Goal: Transaction & Acquisition: Purchase product/service

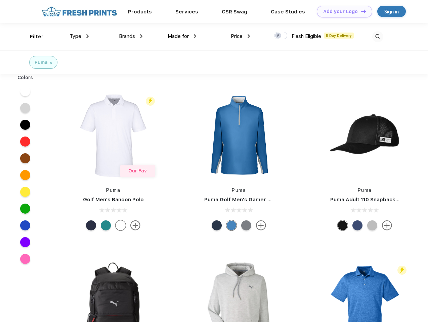
click at [342, 11] on link "Add your Logo Design Tool" at bounding box center [344, 12] width 55 height 12
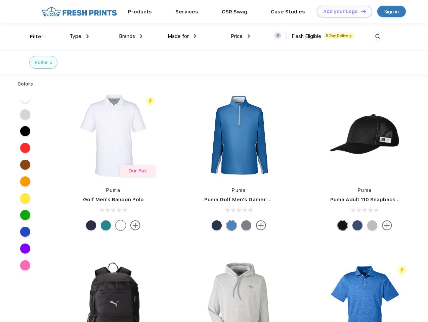
click at [0, 0] on div "Design Tool" at bounding box center [0, 0] width 0 height 0
click at [360, 11] on link "Add your Logo Design Tool" at bounding box center [344, 12] width 55 height 12
click at [32, 37] on div "Filter" at bounding box center [37, 37] width 14 height 8
click at [79, 36] on span "Type" at bounding box center [75, 36] width 12 height 6
click at [131, 36] on span "Brands" at bounding box center [127, 36] width 16 height 6
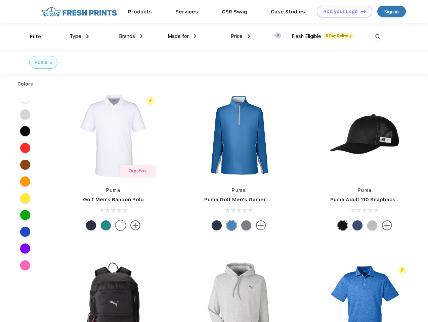
click at [182, 36] on span "Made for" at bounding box center [177, 36] width 21 height 6
click at [240, 36] on span "Price" at bounding box center [237, 36] width 12 height 6
click at [281, 36] on div at bounding box center [280, 35] width 13 height 7
click at [278, 36] on input "checkbox" at bounding box center [276, 34] width 4 height 4
click at [377, 37] on img at bounding box center [377, 36] width 11 height 11
